Goal: Information Seeking & Learning: Find specific fact

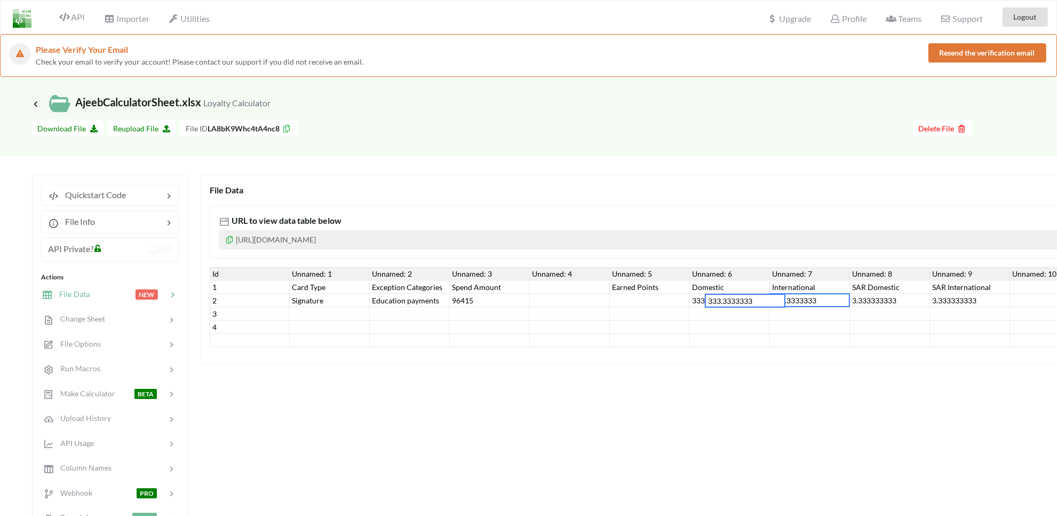
scroll to position [0, 65]
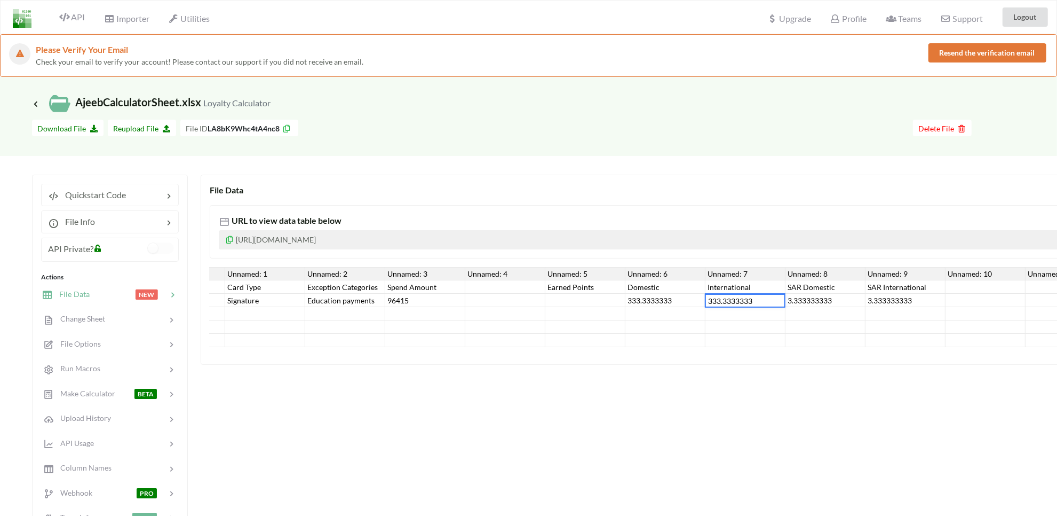
click at [361, 300] on div "Education payments" at bounding box center [345, 300] width 80 height 13
click at [398, 299] on div "96415" at bounding box center [425, 300] width 80 height 13
click at [421, 289] on div "Spend Amount" at bounding box center [425, 286] width 80 height 13
click at [350, 302] on div "Education payments" at bounding box center [345, 300] width 80 height 13
click at [685, 311] on div at bounding box center [666, 313] width 80 height 13
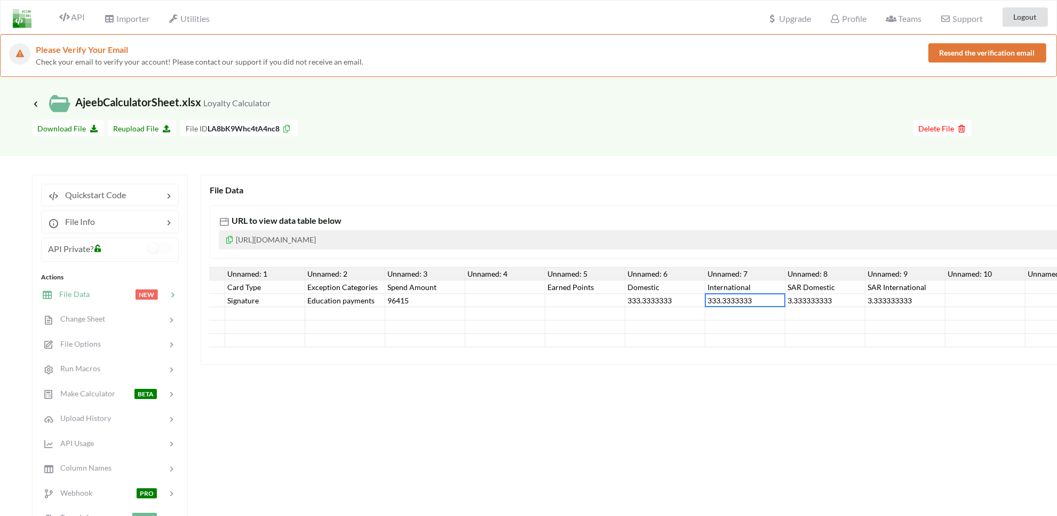
click at [708, 299] on div "333.3333333" at bounding box center [746, 300] width 80 height 13
click at [818, 299] on div "3.333333333" at bounding box center [826, 300] width 80 height 13
click at [886, 299] on div "3.333333333" at bounding box center [906, 300] width 80 height 13
click at [882, 292] on div "SAR International" at bounding box center [906, 286] width 80 height 13
click at [873, 284] on div "SAR International" at bounding box center [906, 286] width 80 height 13
